Goal: Communication & Community: Answer question/provide support

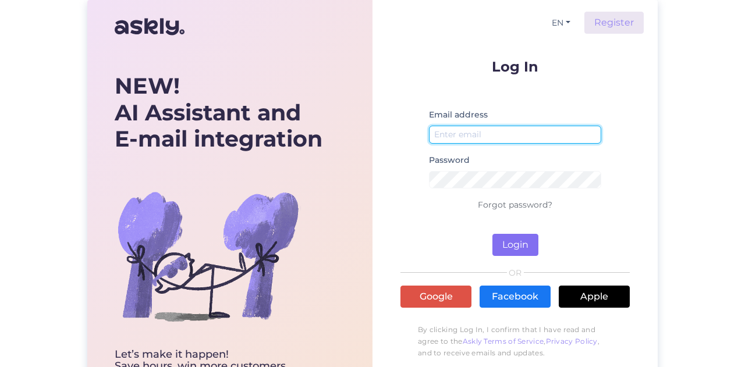
type input "[EMAIL_ADDRESS][DOMAIN_NAME]"
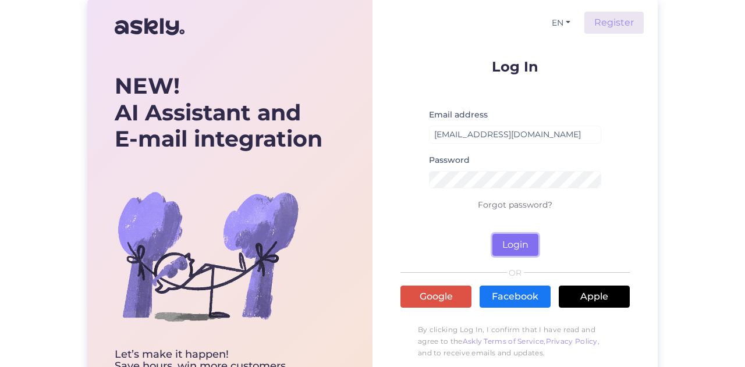
click at [527, 244] on button "Login" at bounding box center [515, 245] width 46 height 22
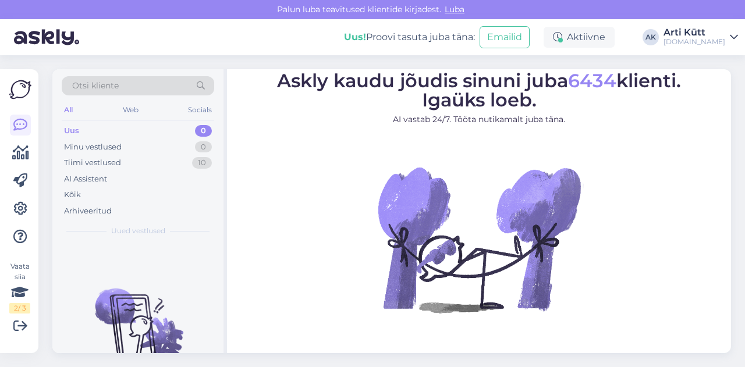
click at [724, 40] on div "[DOMAIN_NAME]" at bounding box center [694, 41] width 62 height 9
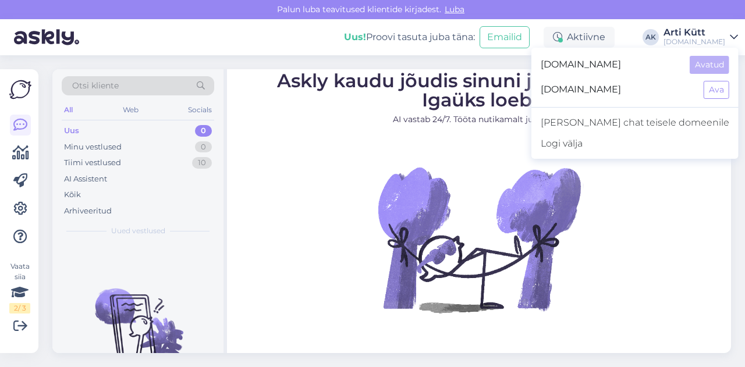
click at [626, 88] on span "[DOMAIN_NAME]" at bounding box center [617, 90] width 154 height 18
click at [718, 92] on button "Ava" at bounding box center [716, 90] width 26 height 18
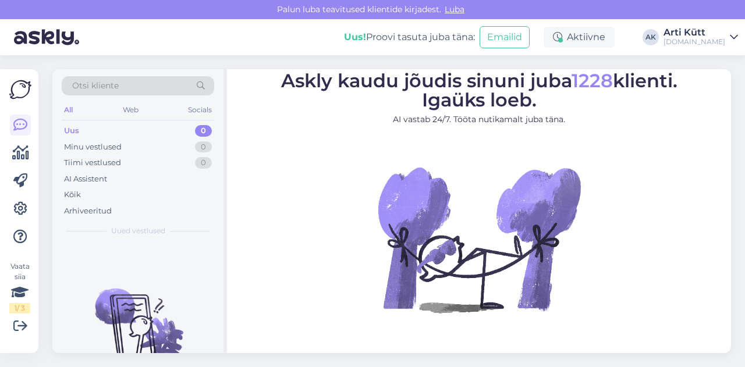
click at [72, 126] on div "Uus" at bounding box center [71, 131] width 15 height 12
click at [76, 193] on div "Kõik" at bounding box center [72, 195] width 17 height 12
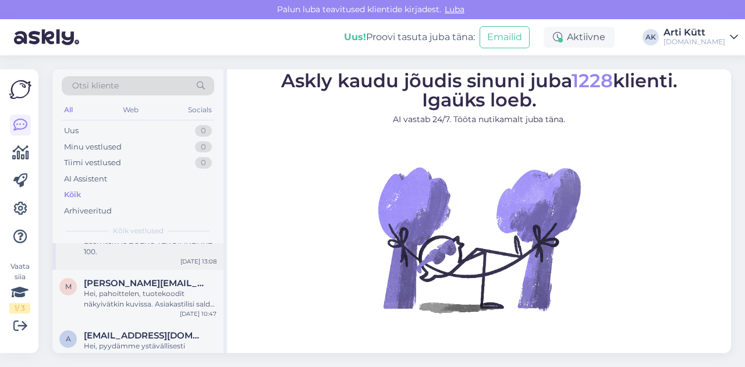
scroll to position [8, 0]
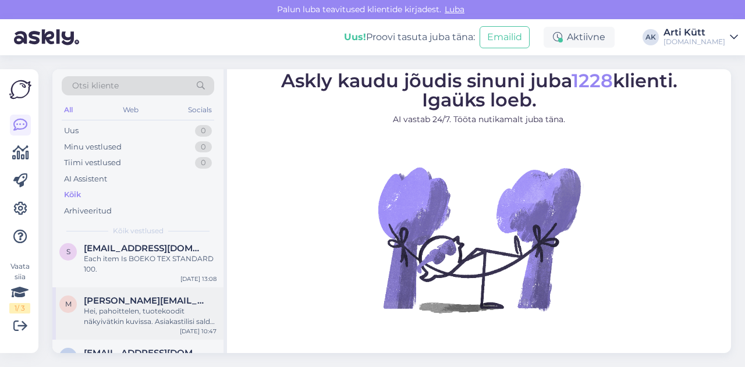
click at [148, 309] on div "Hei, pahoittelen, tuotekoodit näkyivätkin kuvissa. Asiakastilisi saldo on 500,0…" at bounding box center [150, 316] width 133 height 21
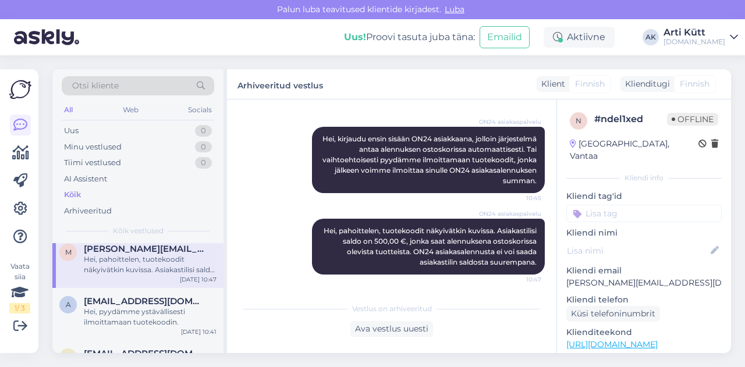
scroll to position [67, 0]
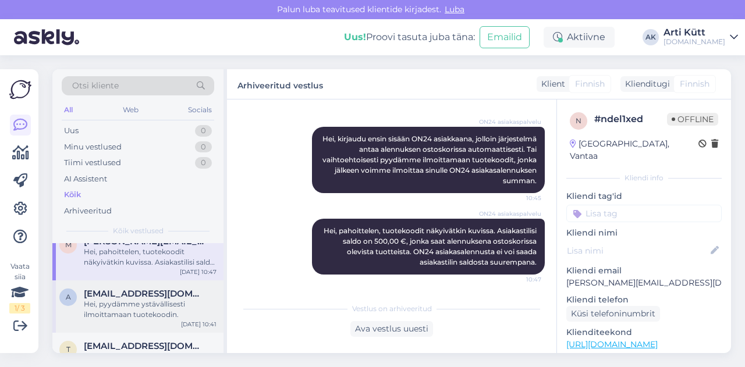
click at [142, 302] on div "Hei, pyydämme ystävällisesti ilmoittamaan tuotekoodin." at bounding box center [150, 309] width 133 height 21
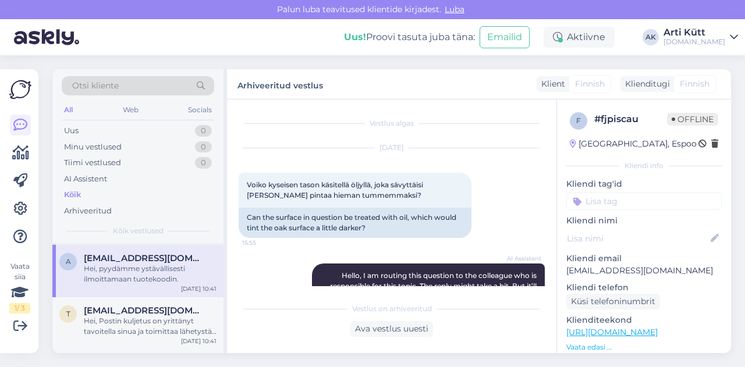
scroll to position [105, 0]
click at [136, 316] on div "Hei, Postin kuljetus on yrittänyt tavoitella sinua ja toimittaa lähetystä. Kats…" at bounding box center [150, 324] width 133 height 21
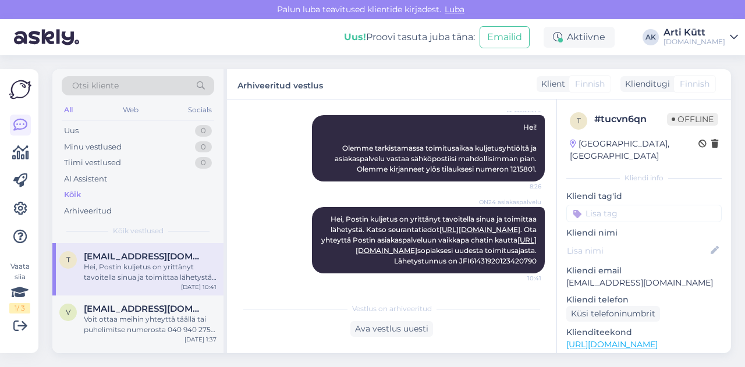
scroll to position [176, 0]
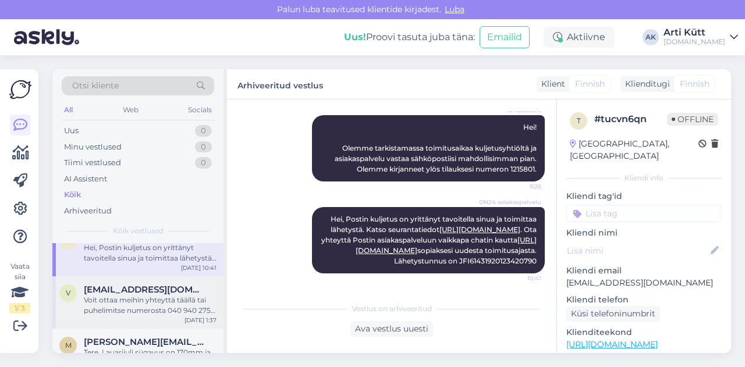
click at [141, 304] on div "Voit ottaa meihin yhteyttä täällä tai puhelimitse numerosta 040 940 2756 arkisi…" at bounding box center [150, 305] width 133 height 21
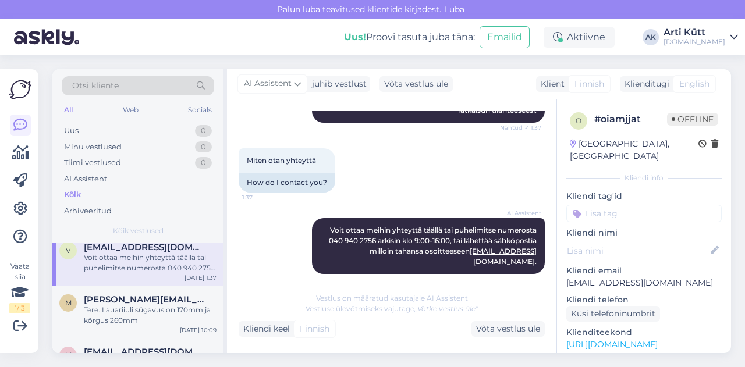
scroll to position [223, 0]
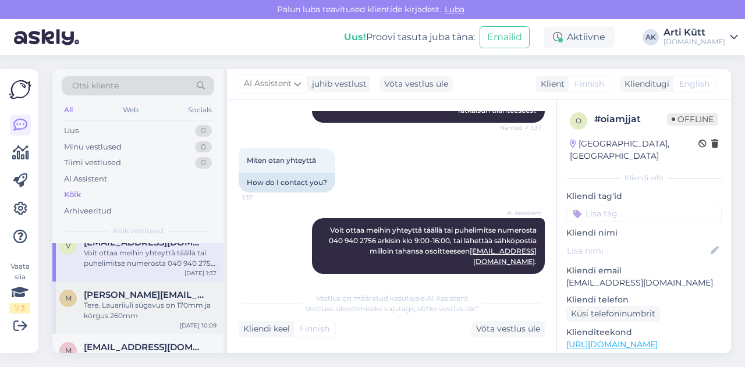
click at [129, 316] on div "Tere. Lauariiuli sügavus on 170mm ja kõrgus 260mm" at bounding box center [150, 310] width 133 height 21
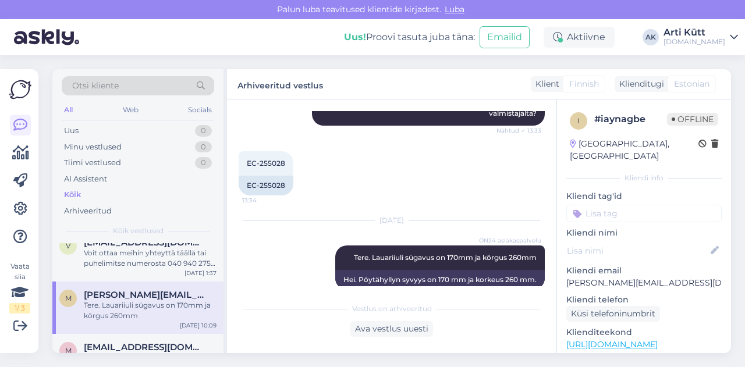
scroll to position [198, 0]
